Goal: Navigation & Orientation: Find specific page/section

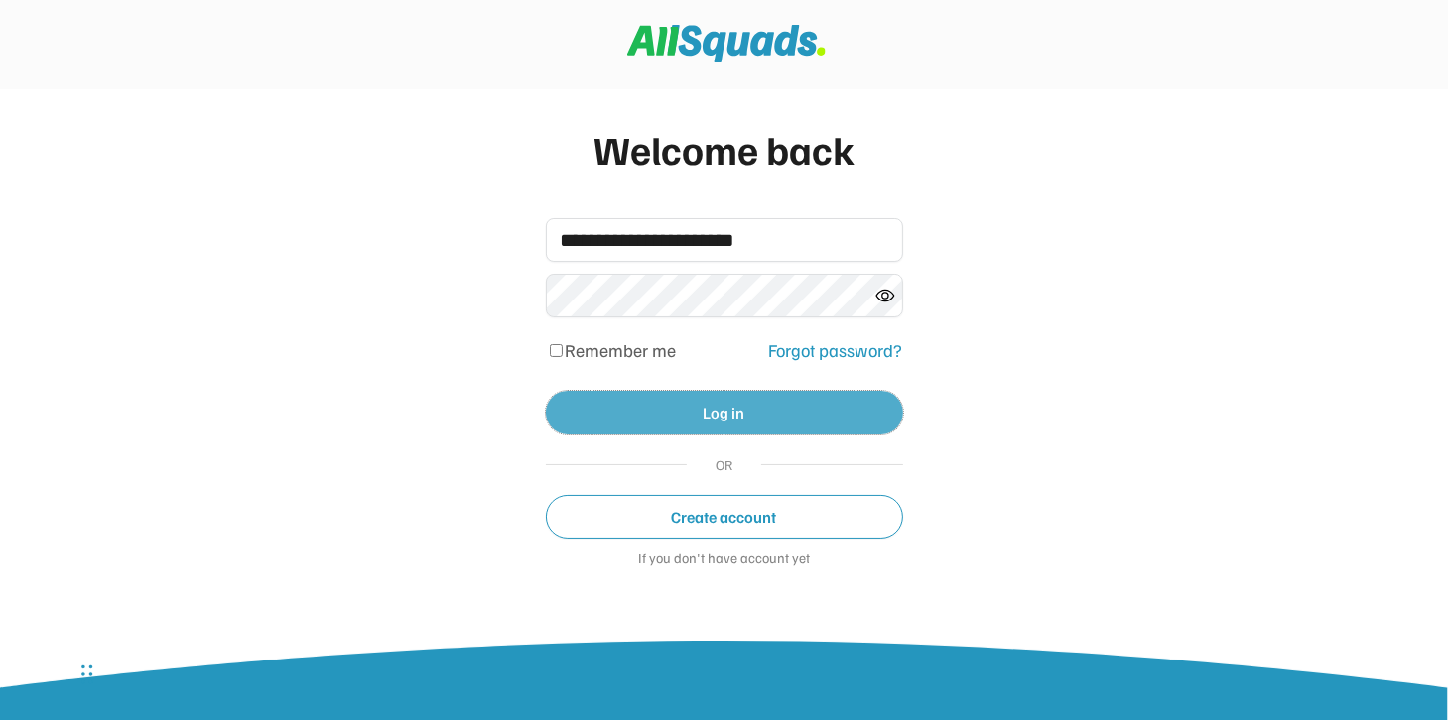
click at [642, 410] on button "Log in" at bounding box center [724, 413] width 357 height 44
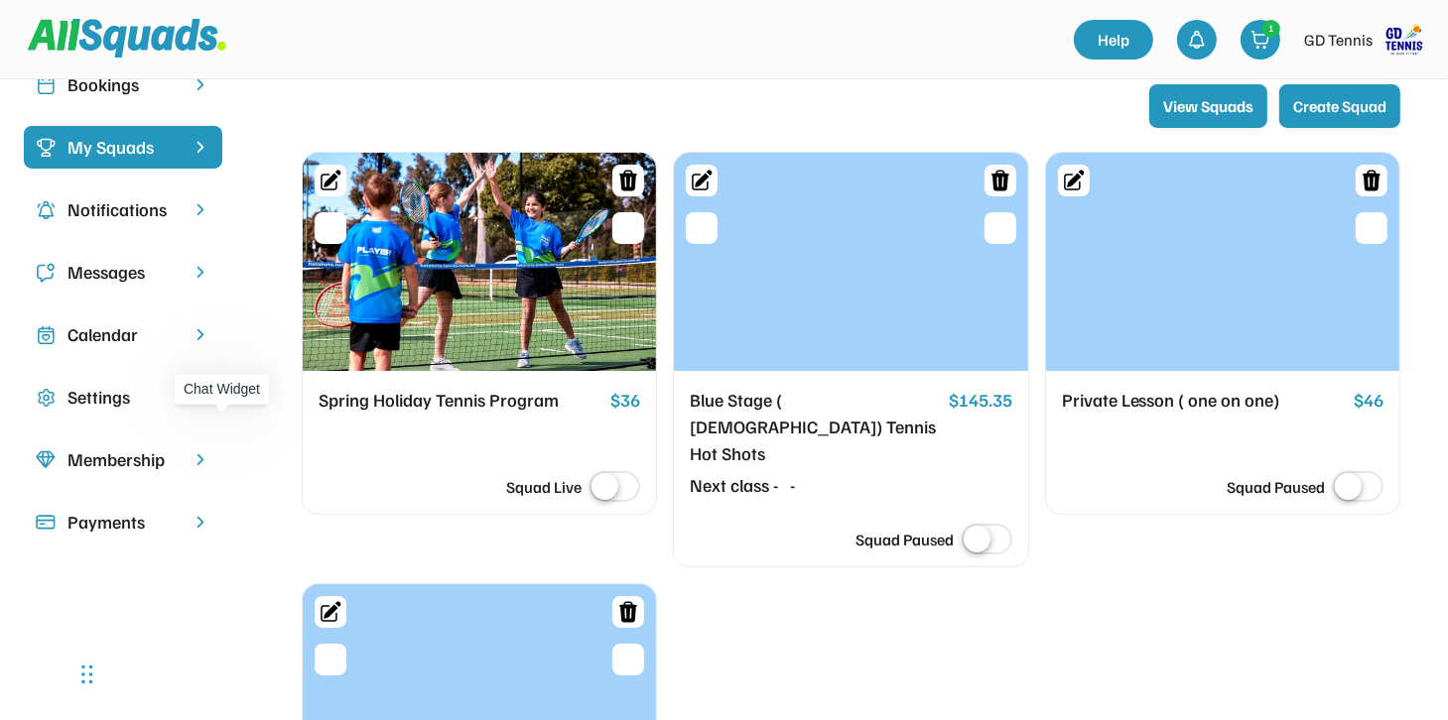
scroll to position [198, 0]
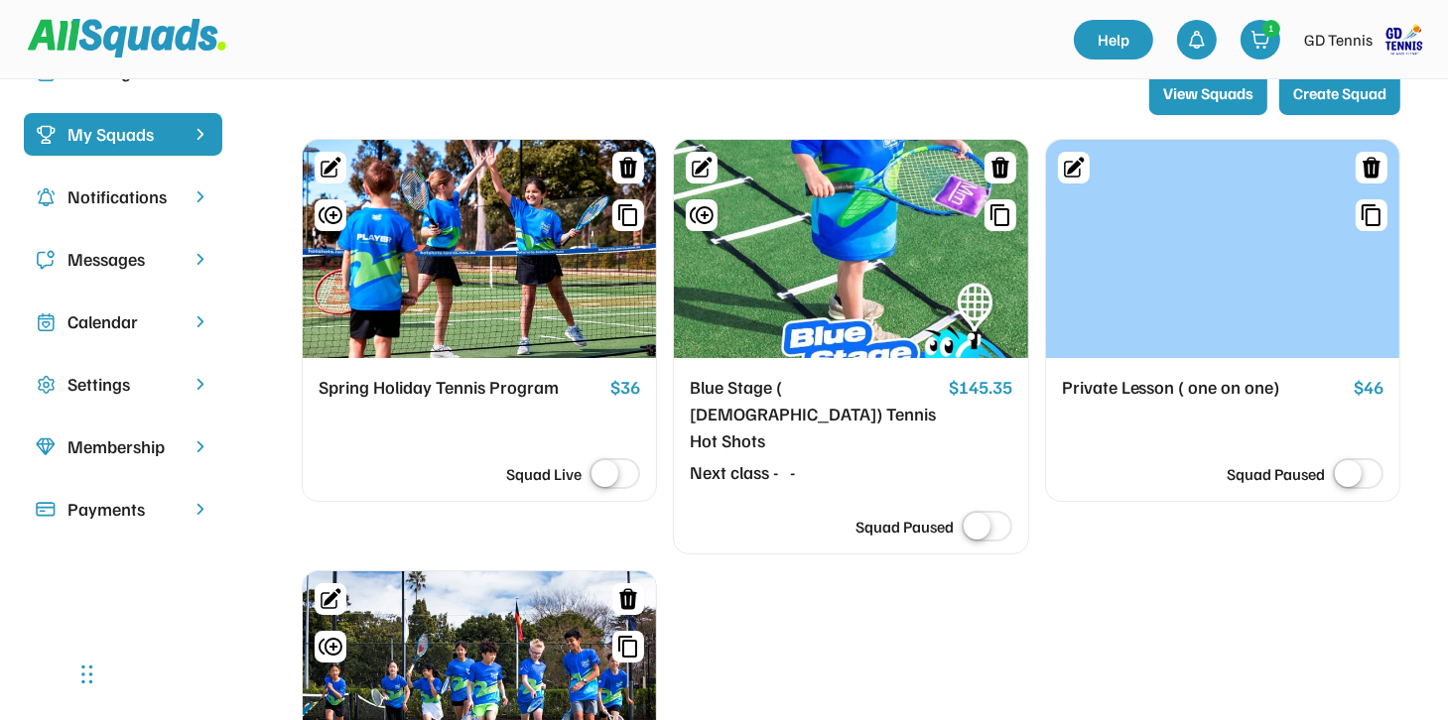
click at [123, 501] on div "Payments" at bounding box center [122, 509] width 111 height 27
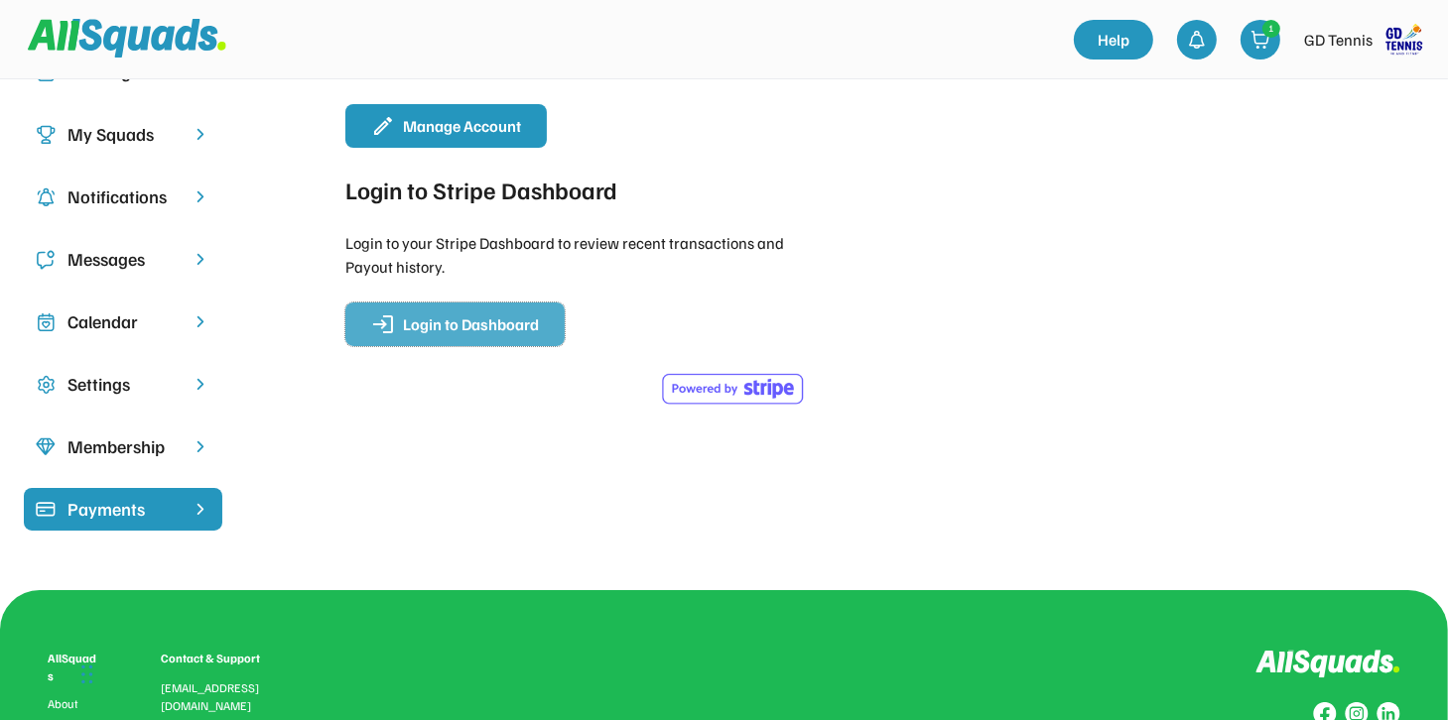
click at [416, 322] on span "Login to Dashboard" at bounding box center [471, 325] width 136 height 16
